Goal: Check status: Check status

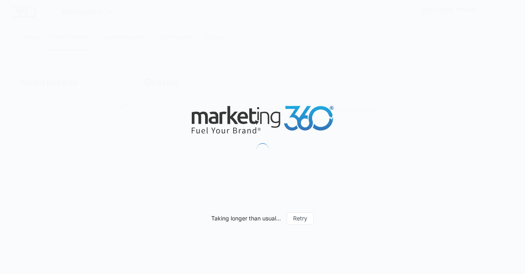
type input "[DATE]"
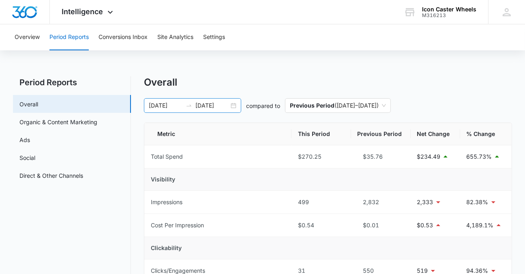
click at [215, 105] on input "[DATE]" at bounding box center [213, 105] width 34 height 9
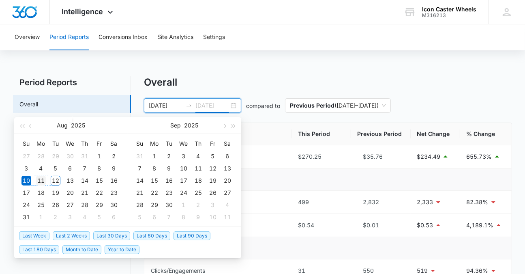
type input "[DATE]"
click at [44, 179] on div "11" at bounding box center [41, 181] width 10 height 10
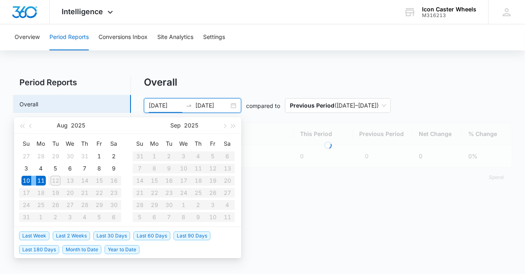
click at [44, 179] on div "11" at bounding box center [41, 181] width 10 height 10
type input "[DATE]"
